Goal: Check status

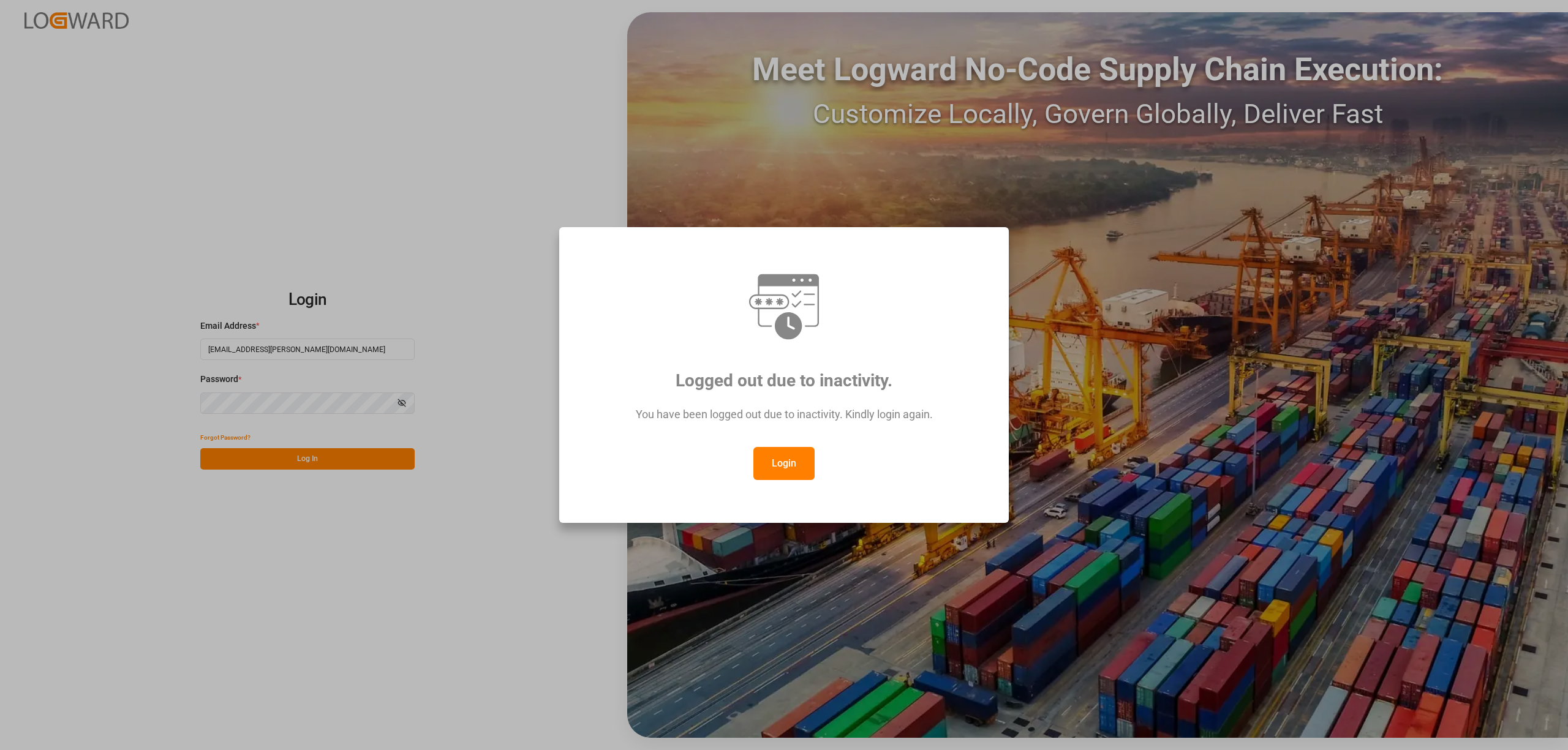
click at [794, 461] on button "Login" at bounding box center [783, 463] width 61 height 33
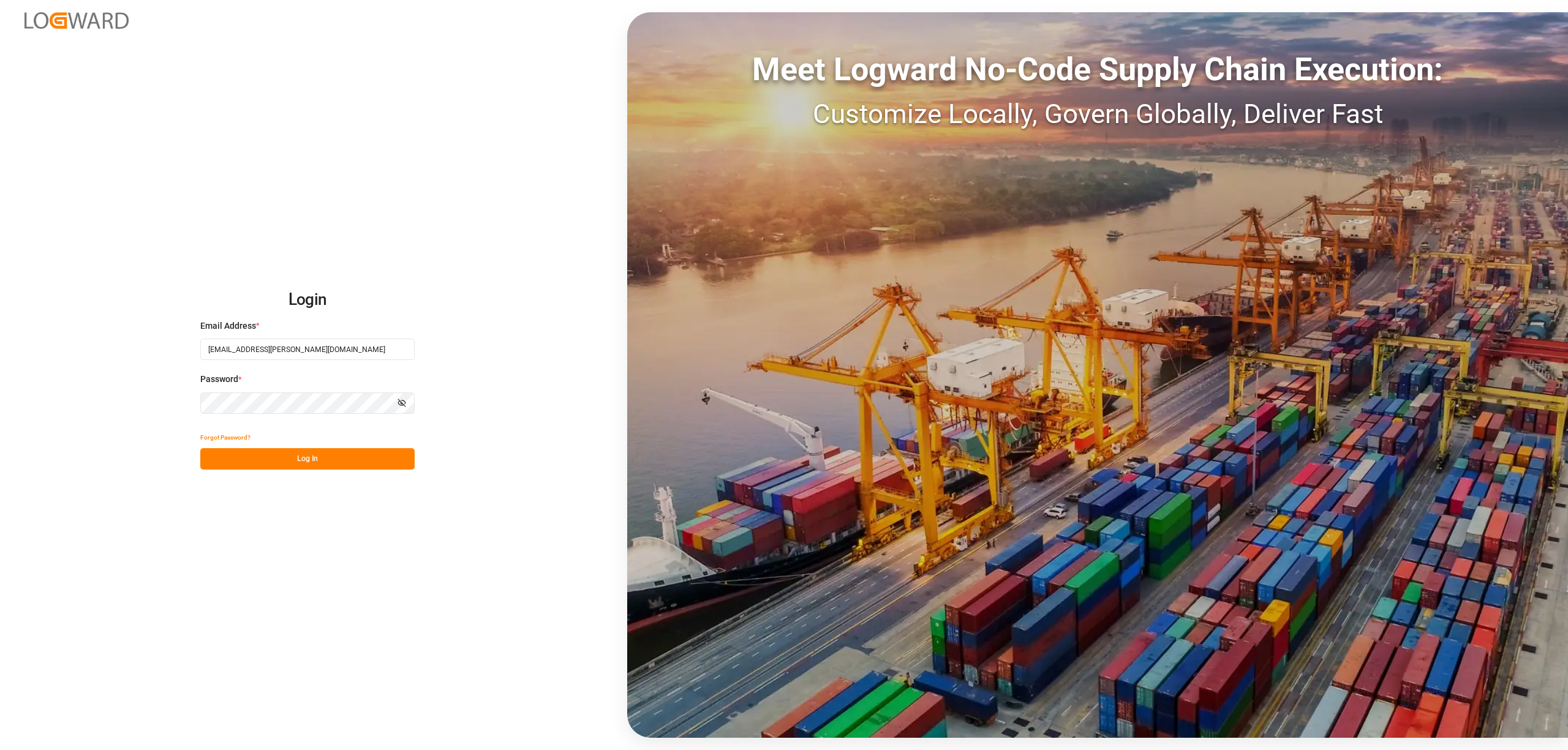
click at [1061, 350] on div "Meet Logward No-Code Supply Chain Execution: Customize Locally, Govern Globally…" at bounding box center [1098, 375] width 941 height 726
click at [369, 464] on button "Log In" at bounding box center [307, 459] width 214 height 21
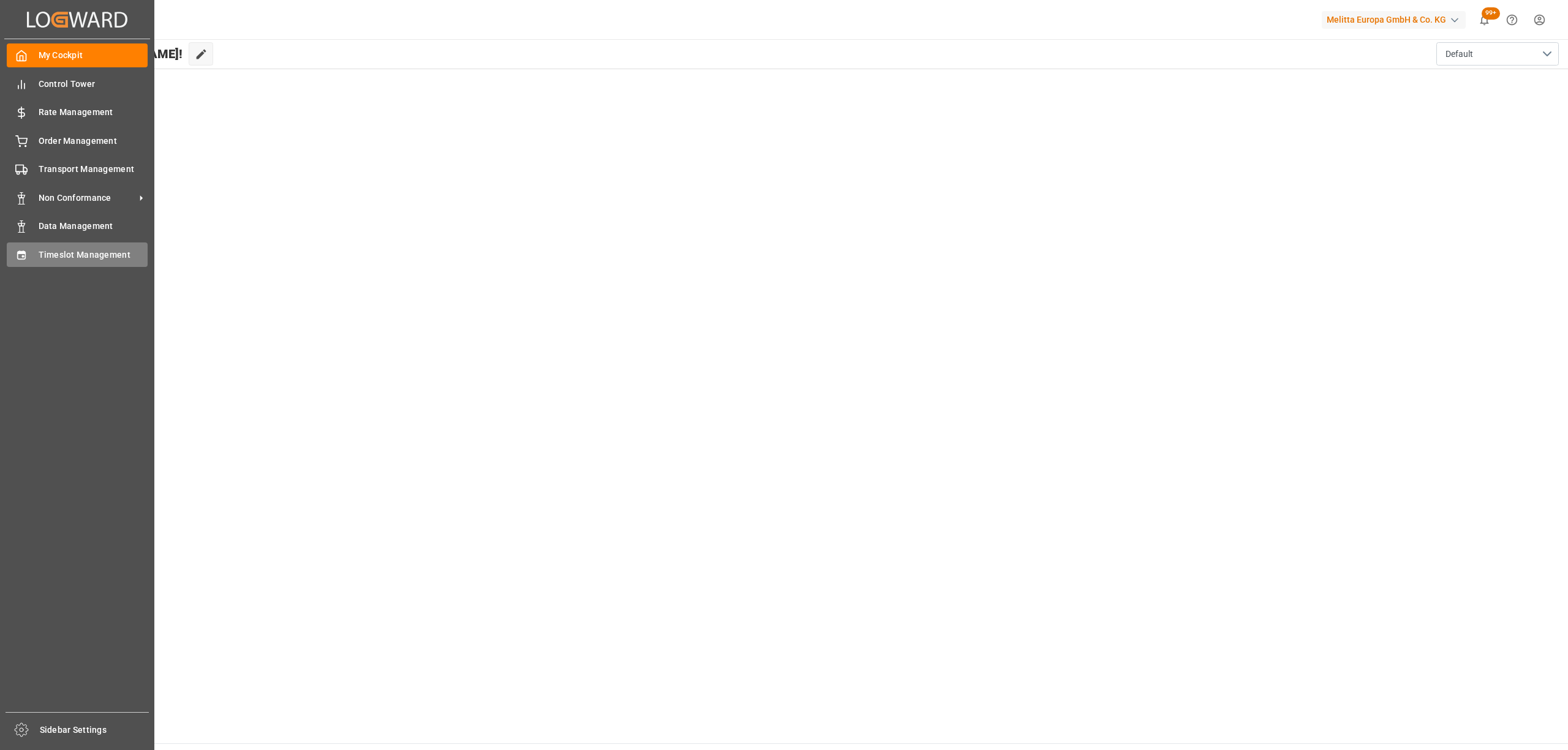
click at [27, 249] on icon at bounding box center [21, 256] width 12 height 12
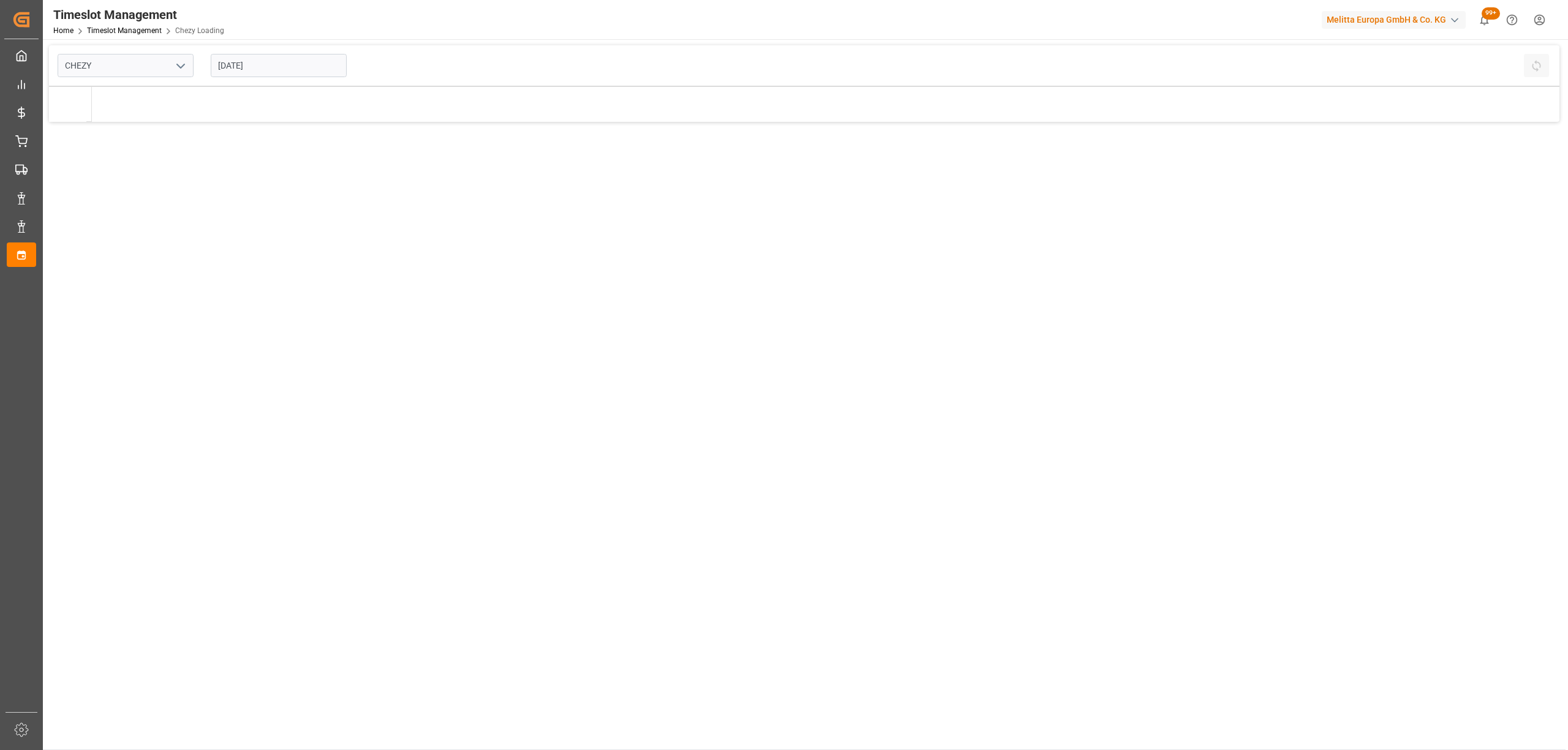
type input "Chezy Loading"
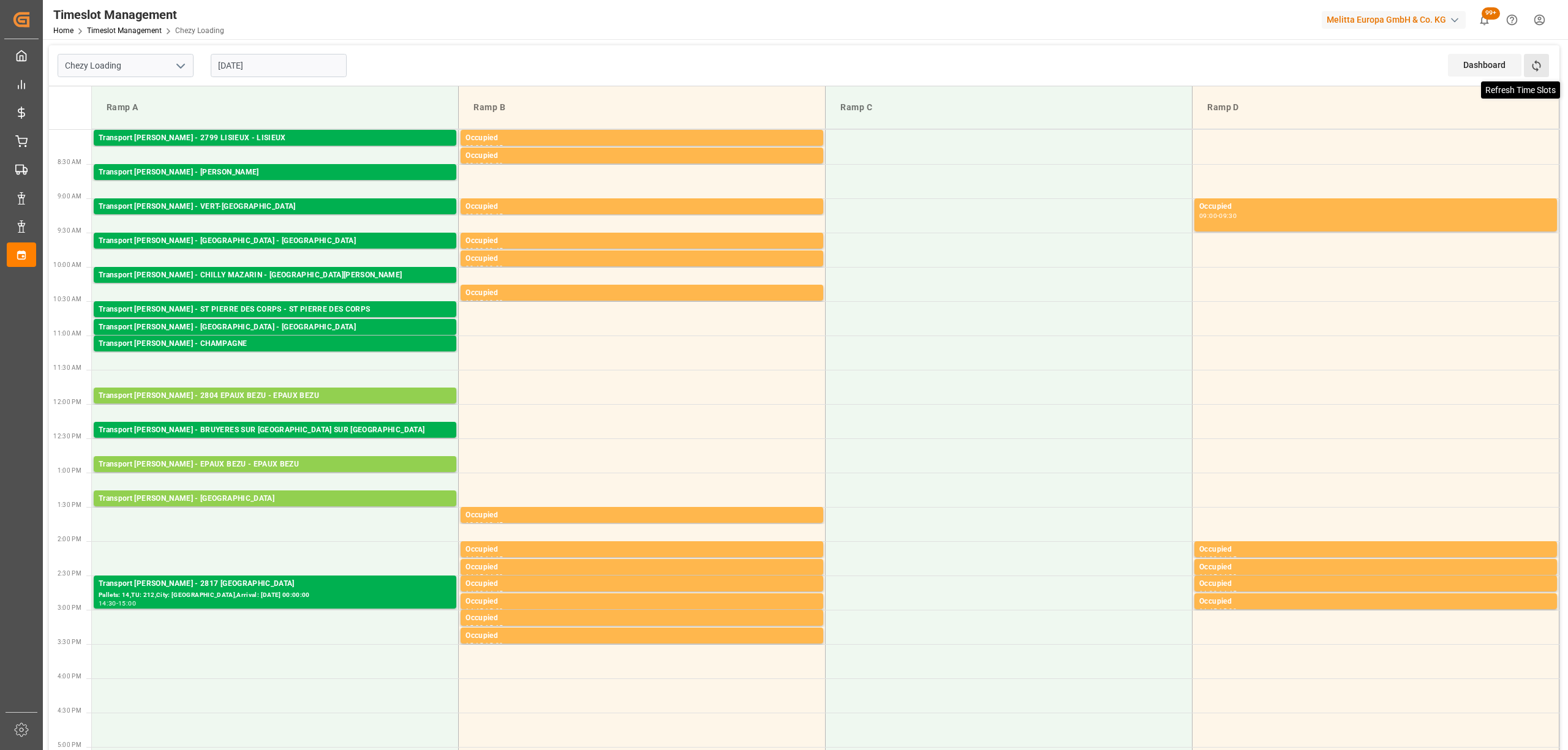
click at [1540, 66] on icon at bounding box center [1536, 66] width 8 height 12
